Goal: Information Seeking & Learning: Learn about a topic

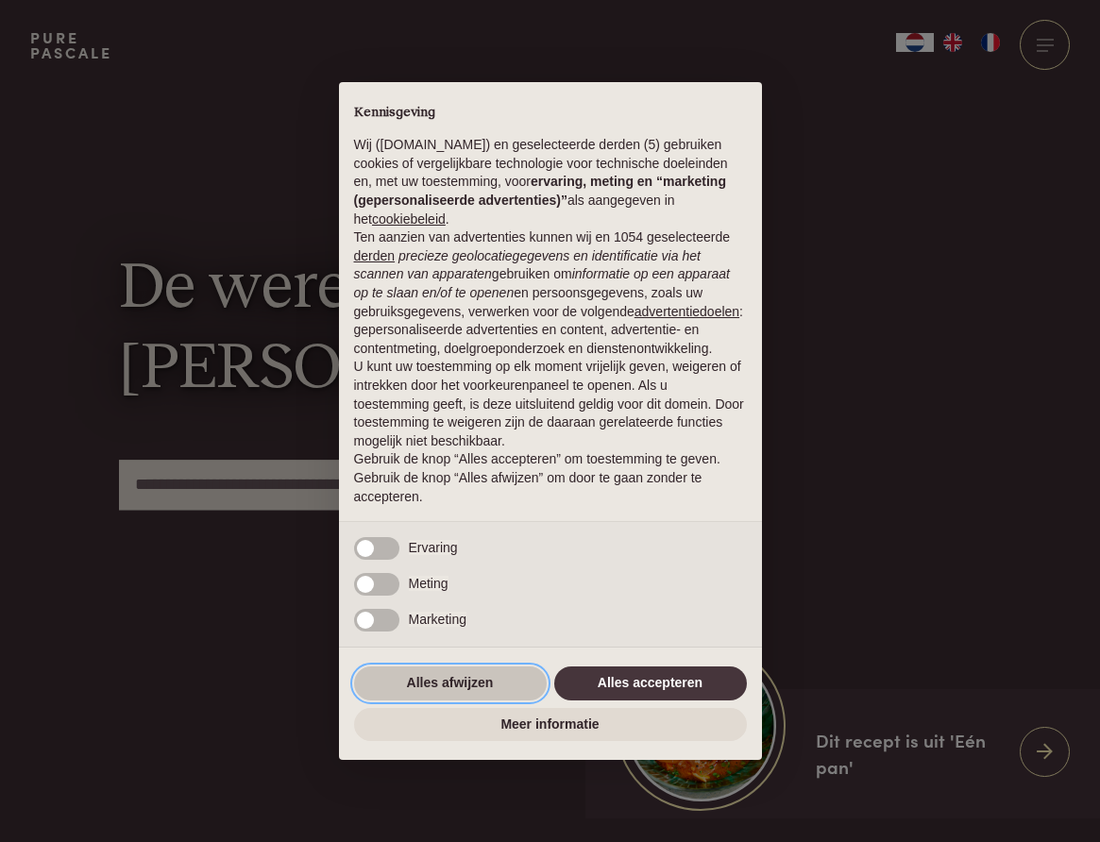
click at [464, 695] on button "Alles afwijzen" at bounding box center [450, 684] width 193 height 34
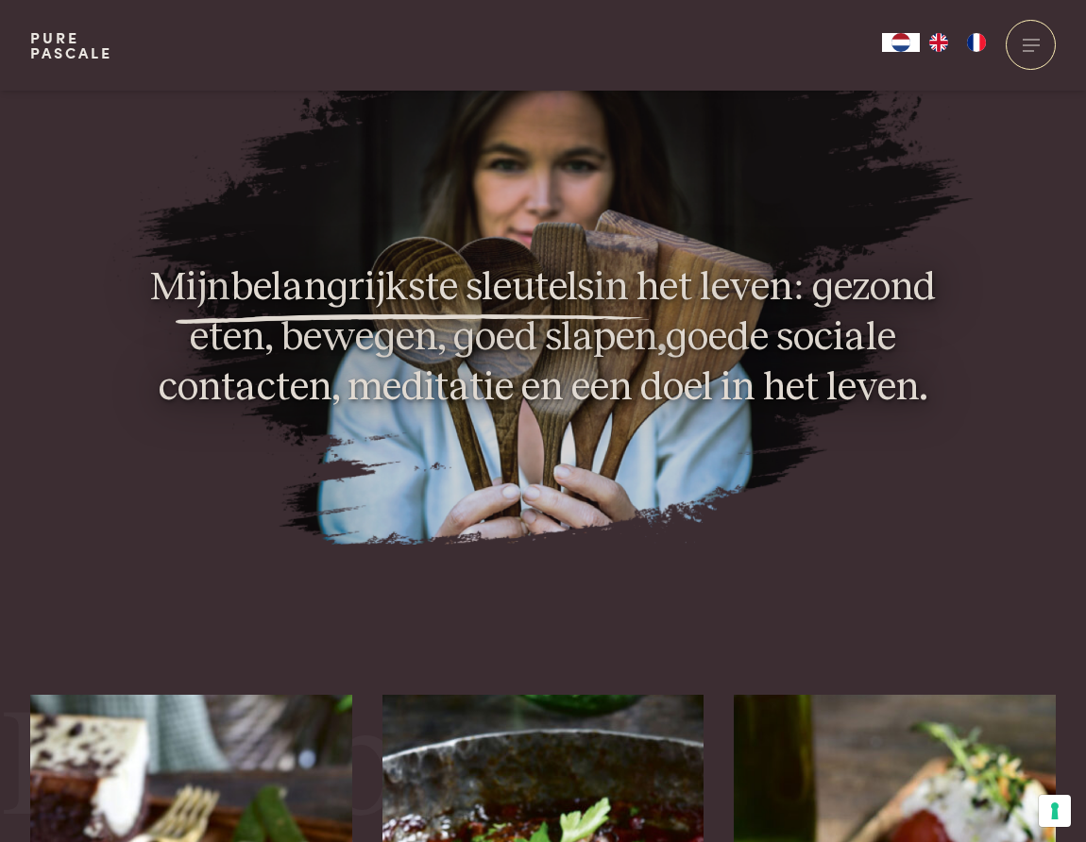
scroll to position [2323, 0]
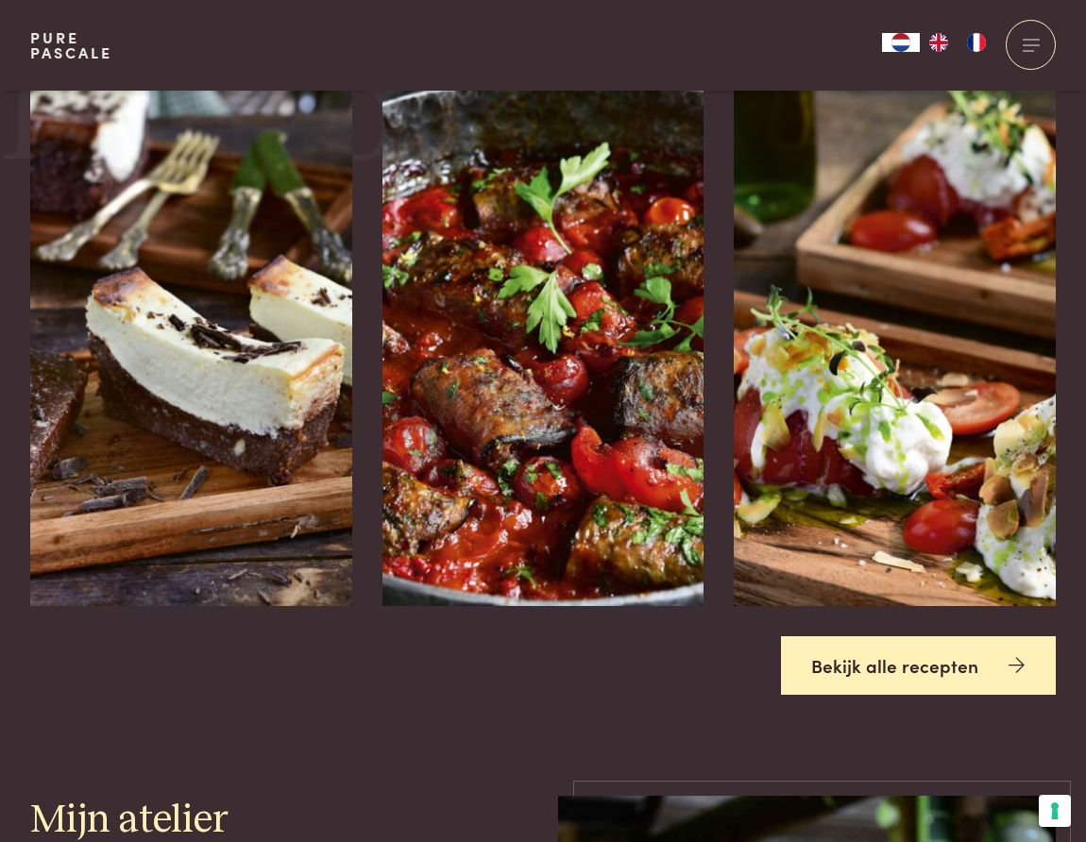
click at [873, 645] on link "Bekijk alle recepten" at bounding box center [919, 665] width 276 height 59
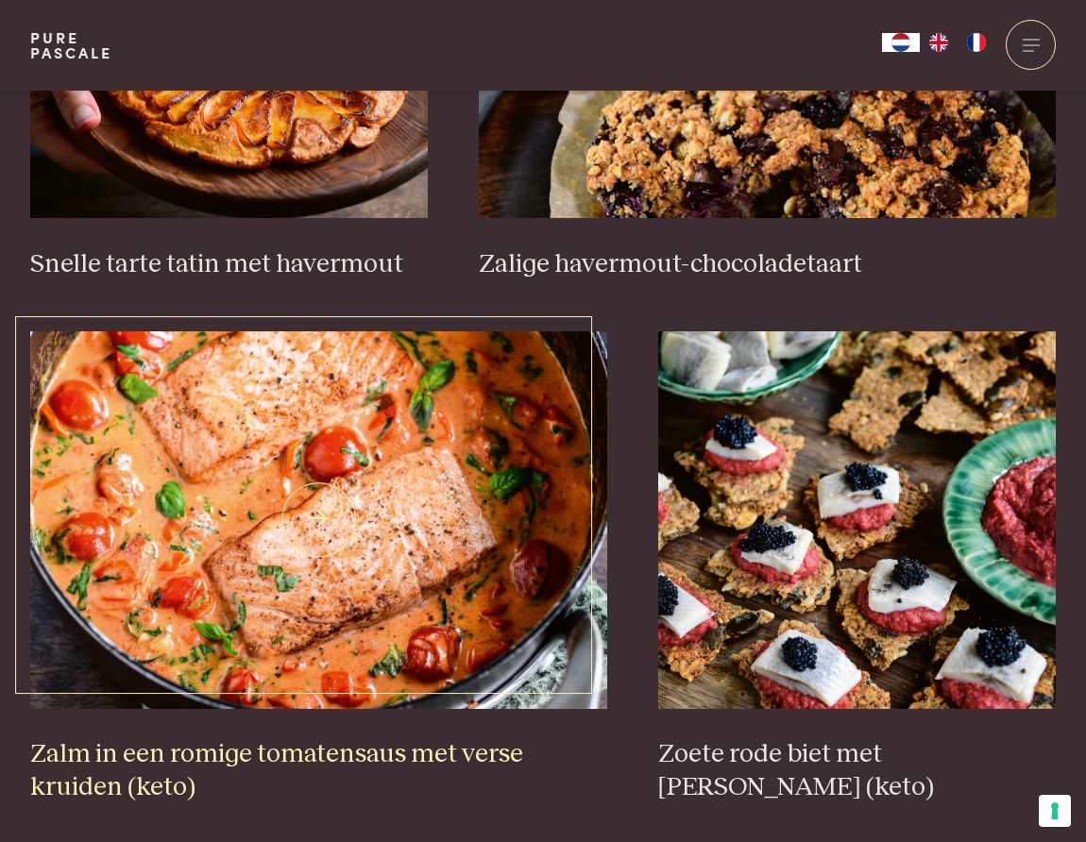
scroll to position [3164, 0]
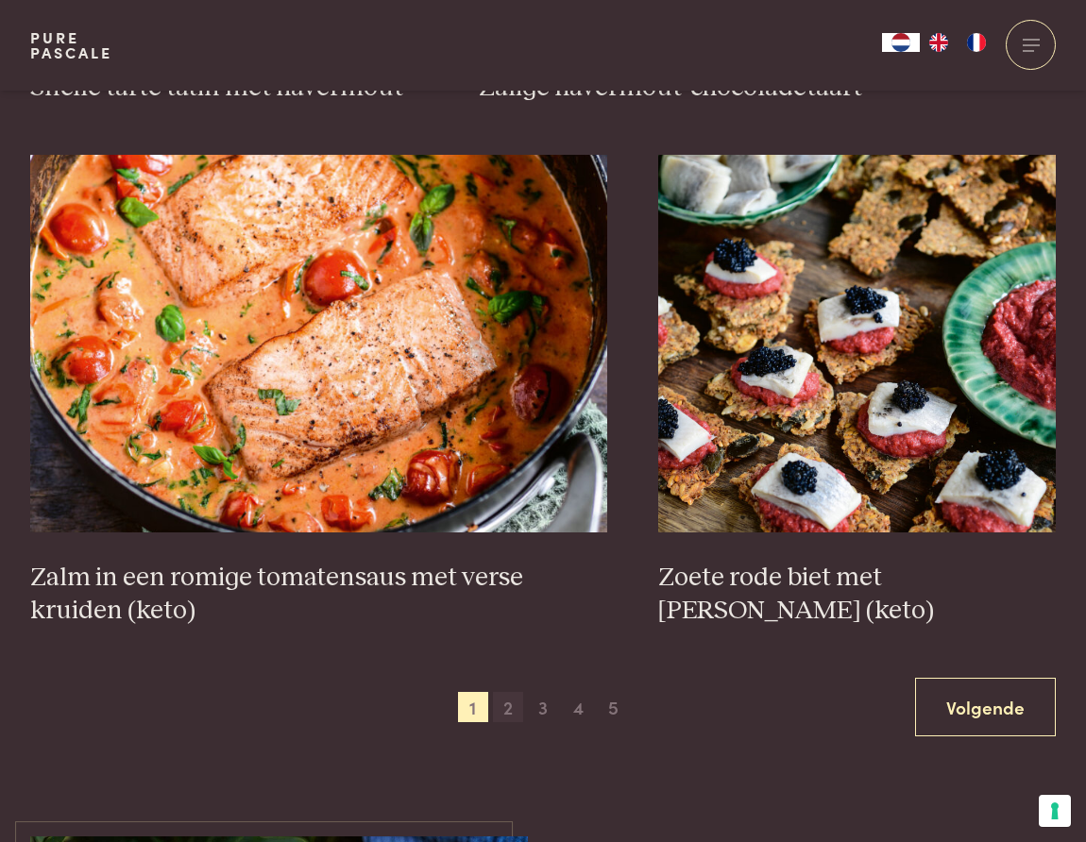
click at [509, 692] on span "2" at bounding box center [508, 707] width 30 height 30
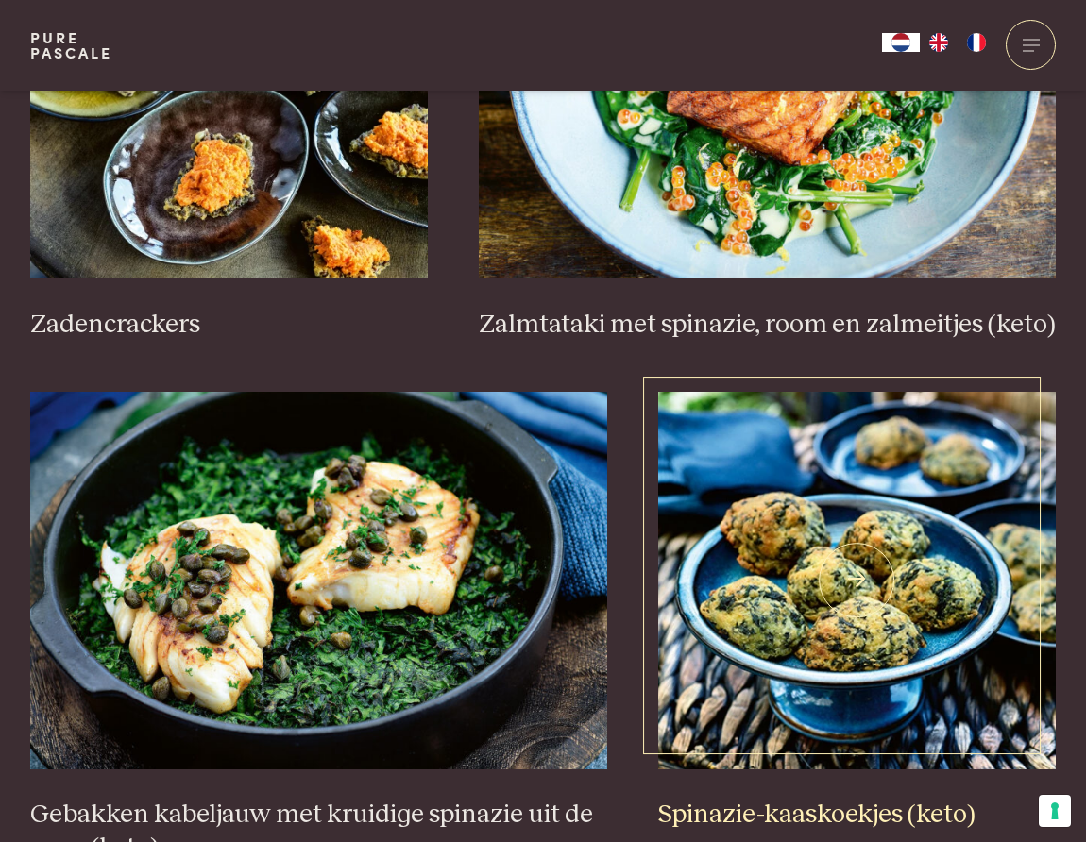
scroll to position [3305, 0]
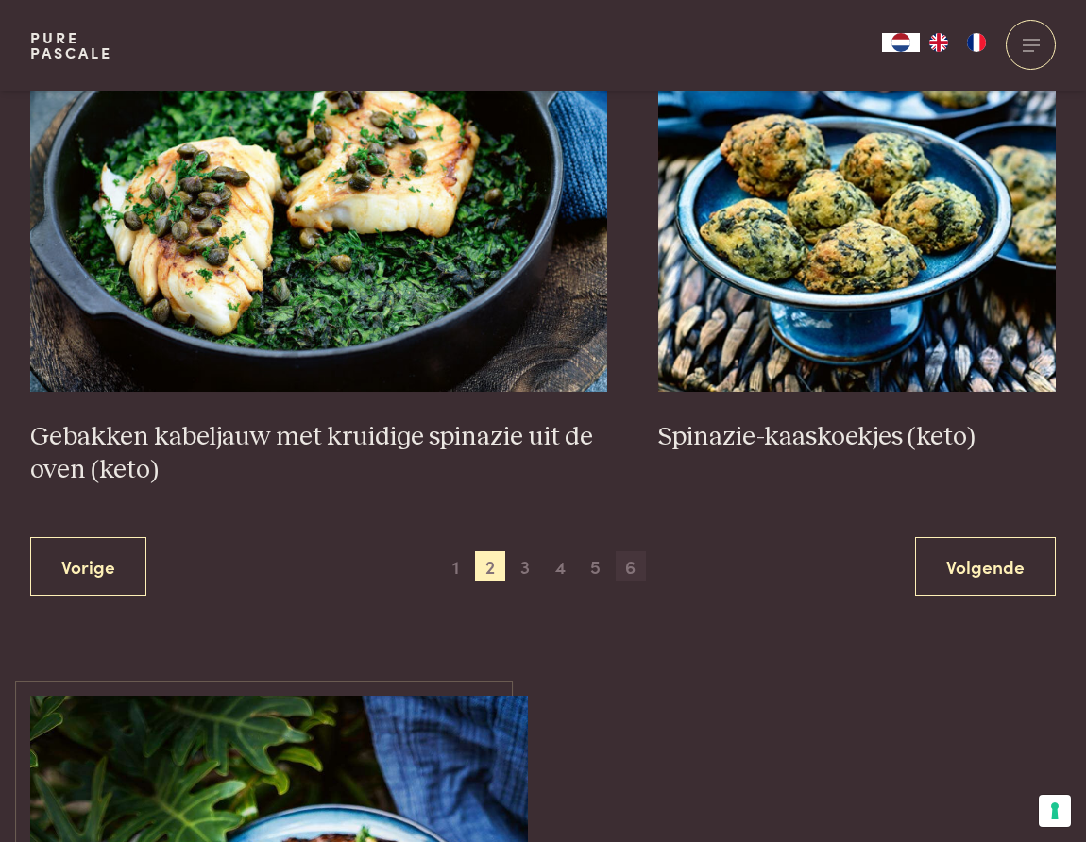
click at [633, 556] on span "6" at bounding box center [631, 566] width 30 height 30
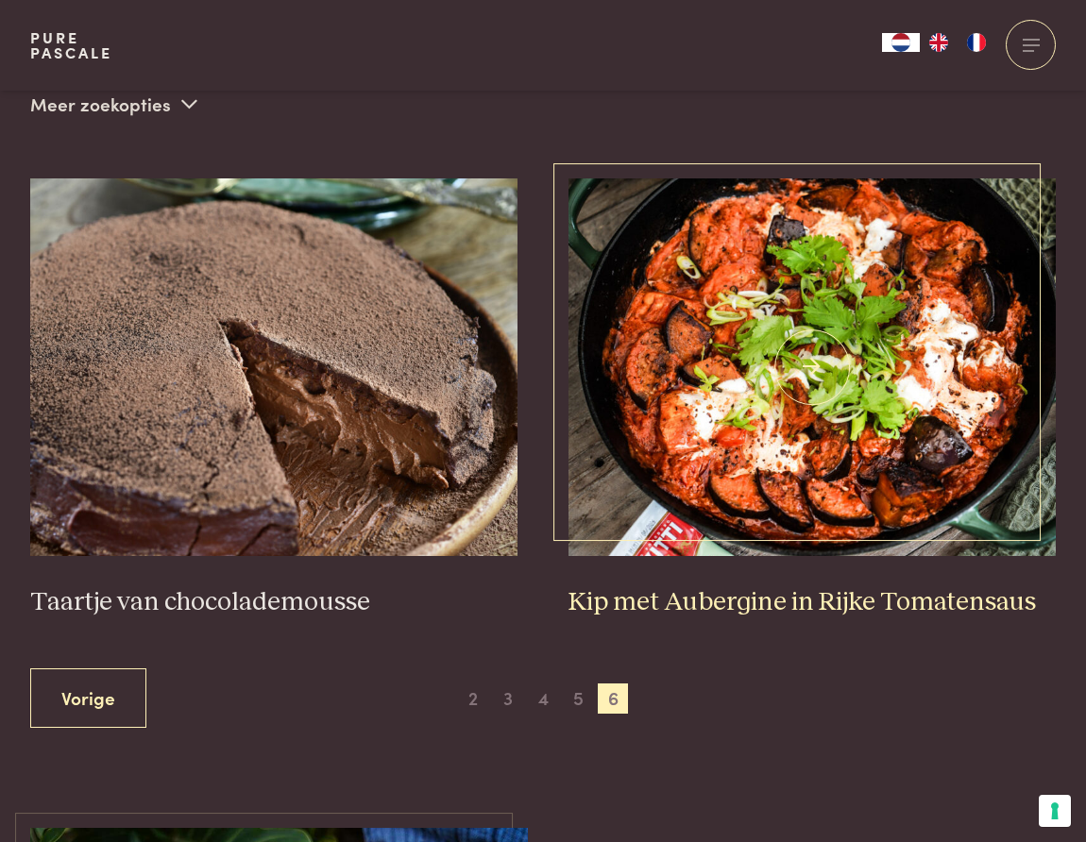
scroll to position [762, 0]
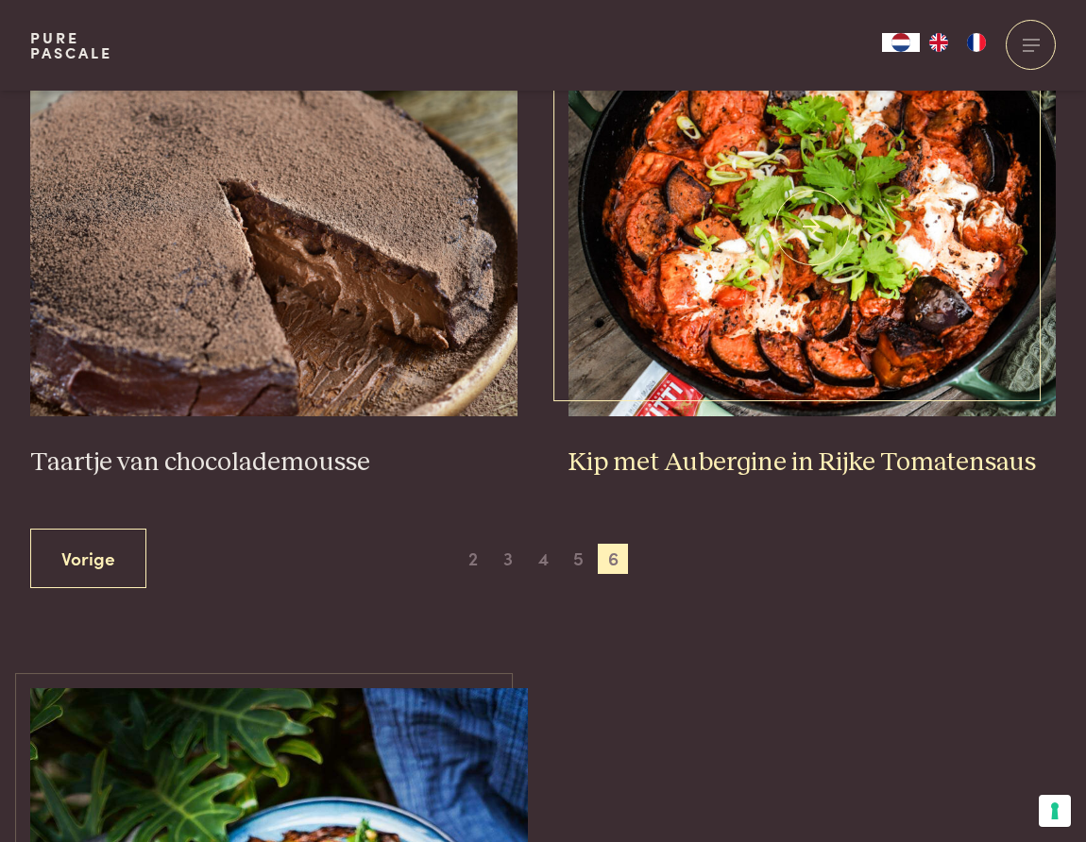
click at [745, 367] on img at bounding box center [812, 228] width 488 height 378
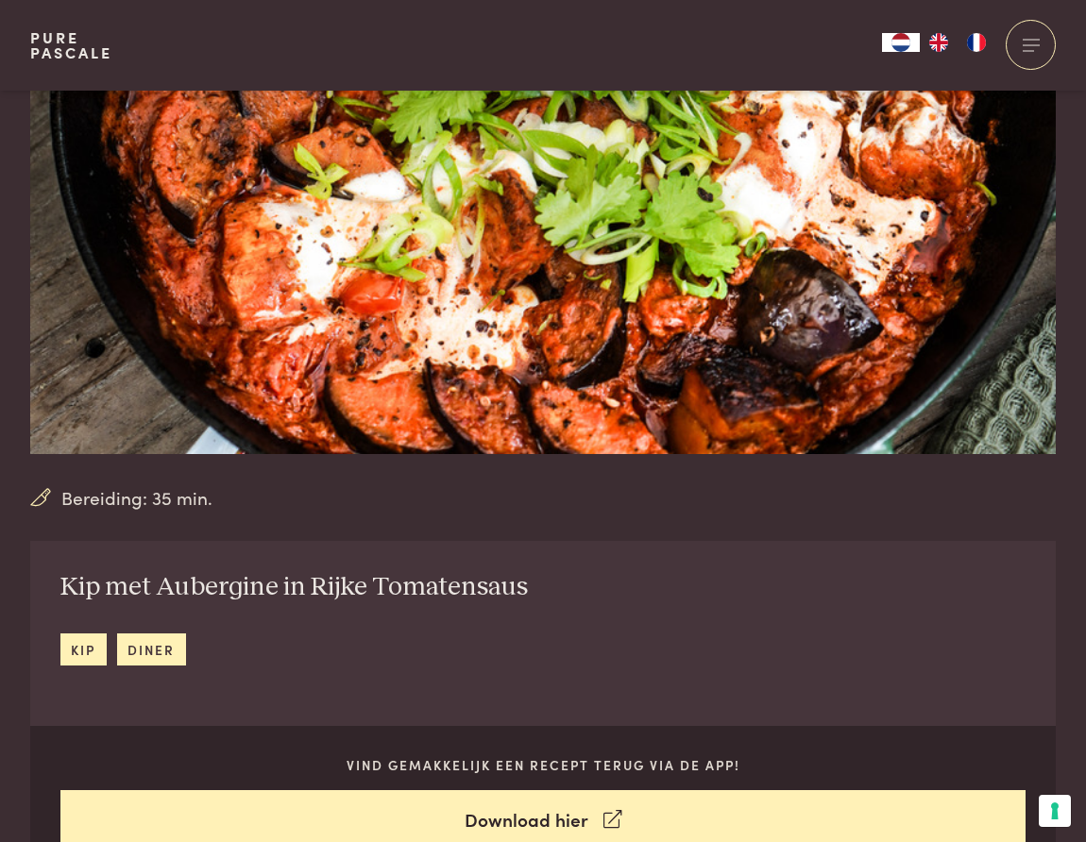
scroll to position [427, 0]
